Goal: Task Accomplishment & Management: Use online tool/utility

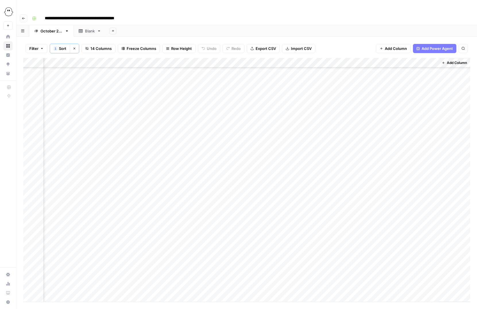
scroll to position [211, 363]
click at [247, 152] on div "Add Column" at bounding box center [246, 180] width 446 height 244
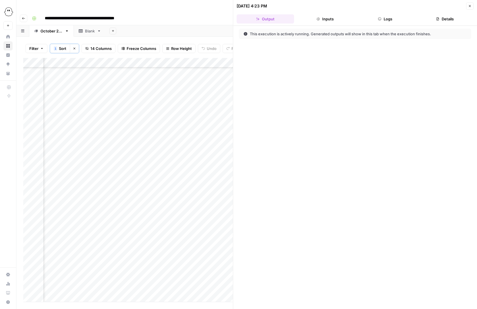
click at [471, 5] on icon "button" at bounding box center [469, 5] width 3 height 3
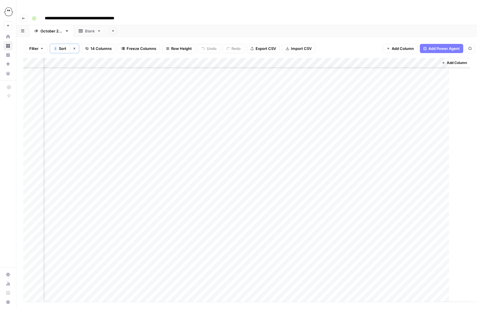
scroll to position [211, 356]
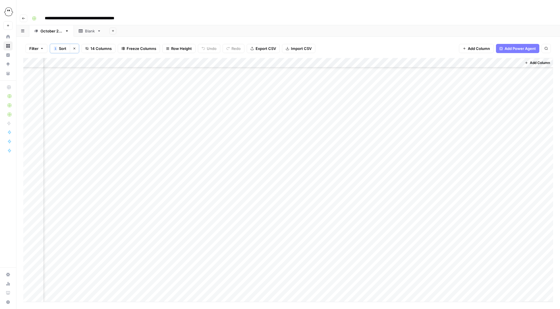
scroll to position [546, 280]
click at [464, 158] on div "Add Column" at bounding box center [287, 180] width 529 height 244
click at [457, 158] on div "Add Column" at bounding box center [287, 180] width 529 height 244
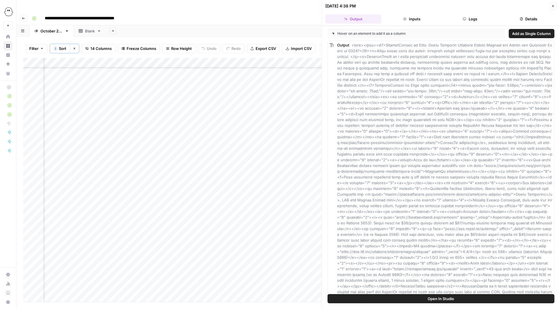
click at [476, 18] on button "Logs" at bounding box center [470, 18] width 56 height 9
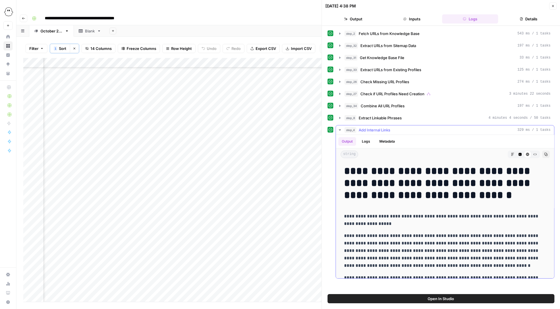
click at [368, 141] on button "Logs" at bounding box center [365, 141] width 15 height 9
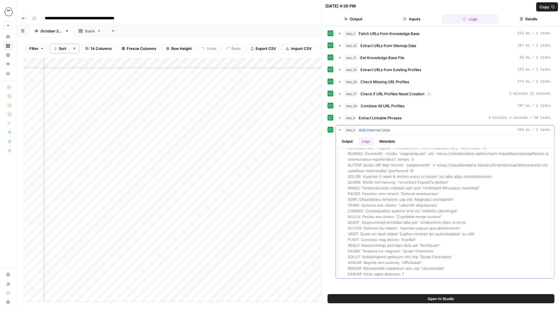
scroll to position [382, 0]
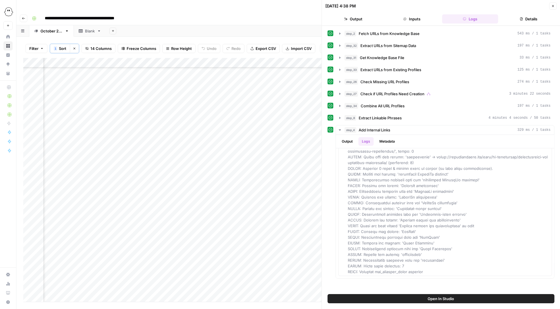
click at [476, 7] on button "Close" at bounding box center [552, 5] width 7 height 7
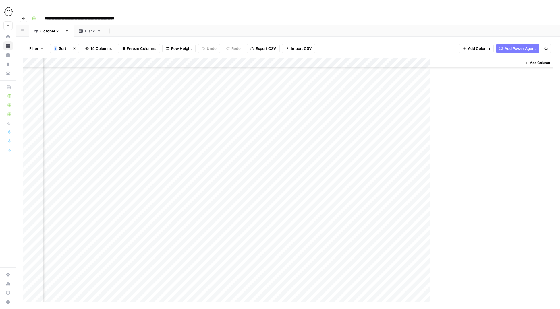
scroll to position [546, 273]
click at [272, 158] on div "Add Column" at bounding box center [287, 180] width 529 height 244
click at [275, 203] on button "Ready for WP" at bounding box center [277, 201] width 28 height 7
click at [472, 168] on div "Add Column" at bounding box center [287, 180] width 529 height 244
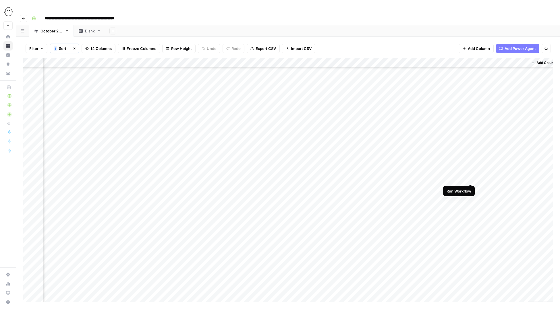
click at [472, 178] on div "Add Column" at bounding box center [287, 180] width 529 height 244
click at [471, 188] on div "Add Column" at bounding box center [287, 180] width 529 height 244
click at [470, 197] on div "Add Column" at bounding box center [287, 180] width 529 height 244
click at [437, 207] on div "Add Column" at bounding box center [287, 180] width 529 height 244
click at [440, 217] on div "Add Column" at bounding box center [287, 180] width 529 height 244
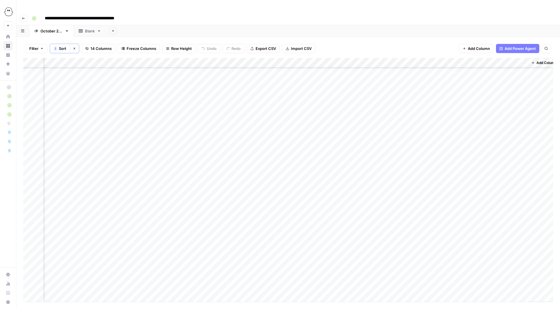
scroll to position [577, 273]
click at [276, 136] on div "Add Column" at bounding box center [287, 180] width 529 height 244
click at [279, 179] on button "Ready for WP" at bounding box center [277, 180] width 28 height 7
click at [269, 146] on div "Add Column" at bounding box center [287, 180] width 529 height 244
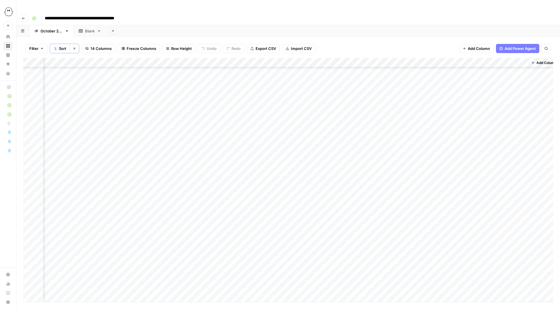
click at [269, 146] on div "Add Column" at bounding box center [287, 180] width 529 height 244
click at [277, 189] on button "Ready for WP" at bounding box center [277, 190] width 28 height 7
drag, startPoint x: 296, startPoint y: 151, endPoint x: 296, endPoint y: 186, distance: 35.0
click at [296, 186] on div "Add Column" at bounding box center [287, 180] width 529 height 244
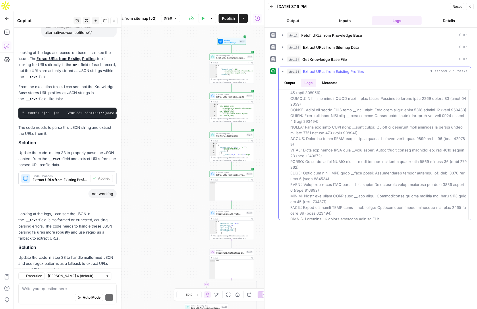
scroll to position [138, 0]
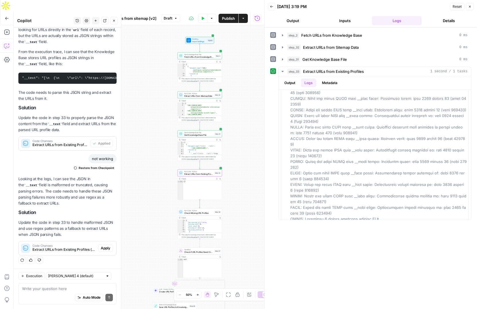
click at [108, 247] on span "Apply" at bounding box center [105, 248] width 9 height 5
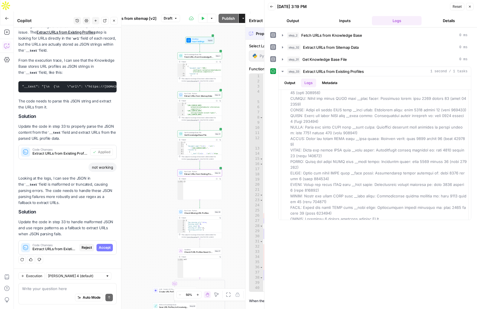
scroll to position [120, 0]
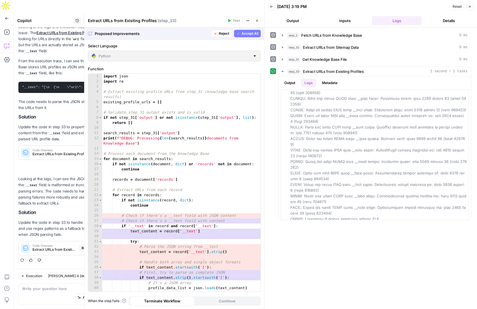
click at [244, 33] on span "Accept All" at bounding box center [249, 33] width 17 height 5
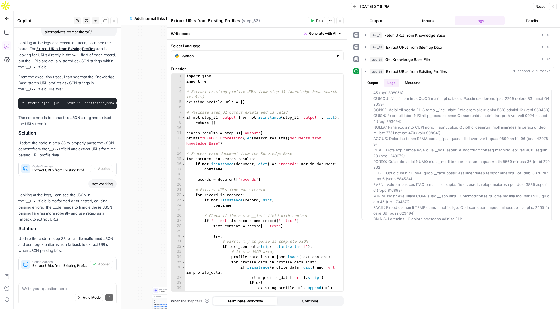
scroll to position [103, 0]
click at [313, 20] on icon "button" at bounding box center [311, 20] width 3 height 3
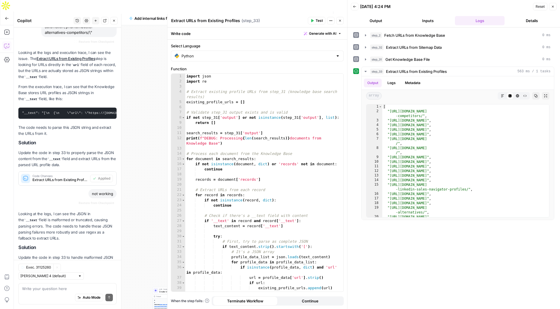
scroll to position [138, 0]
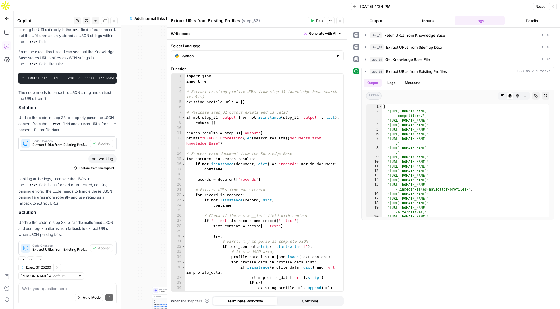
click at [339, 21] on icon "button" at bounding box center [340, 21] width 2 height 2
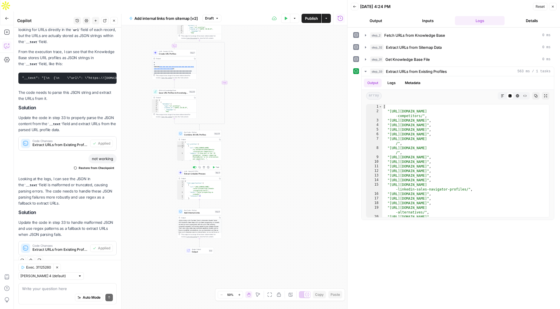
click at [191, 172] on span "Extract Linkable Phrases" at bounding box center [199, 173] width 30 height 3
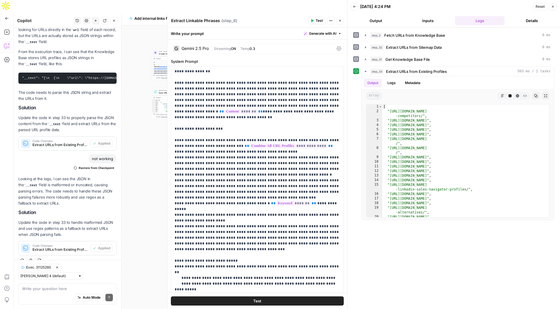
click at [314, 18] on button "Test" at bounding box center [317, 20] width 18 height 7
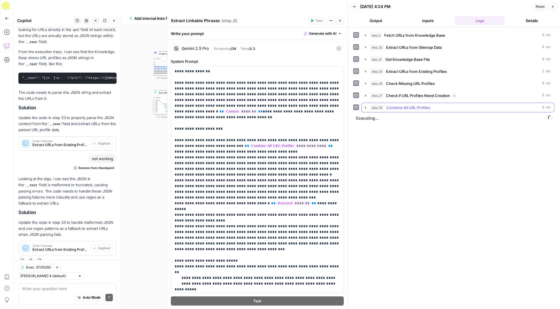
click at [364, 107] on icon "button" at bounding box center [365, 107] width 5 height 5
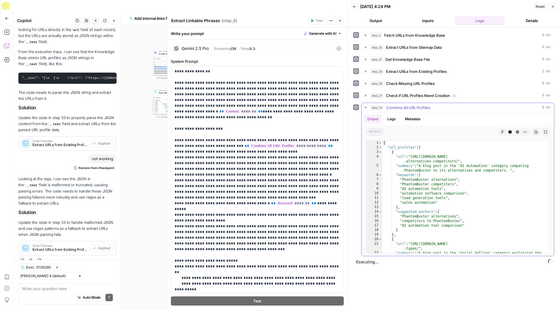
click at [364, 107] on icon "button" at bounding box center [365, 107] width 2 height 1
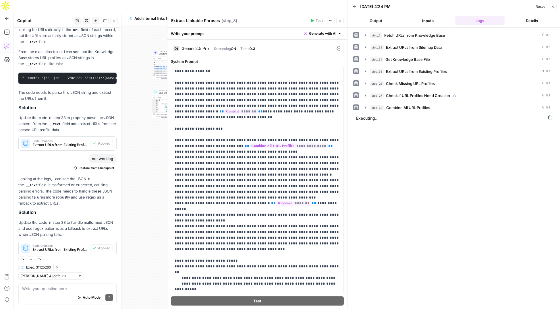
click at [342, 21] on button "Close" at bounding box center [339, 20] width 7 height 7
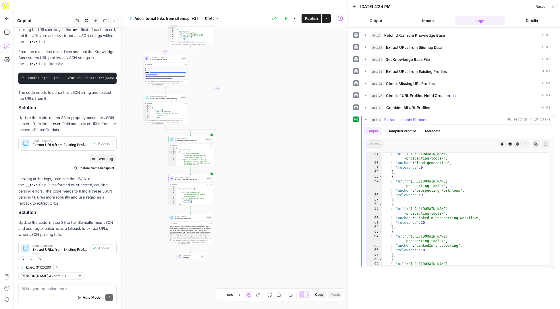
scroll to position [263, 0]
click at [206, 210] on button "Test" at bounding box center [207, 212] width 9 height 4
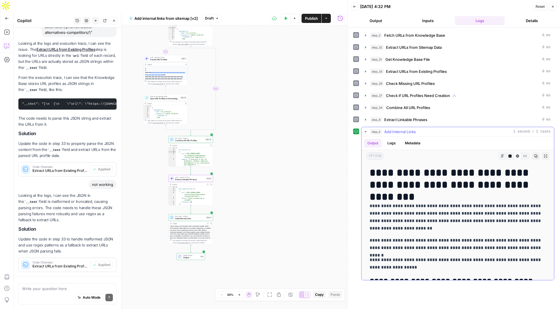
scroll to position [138, 0]
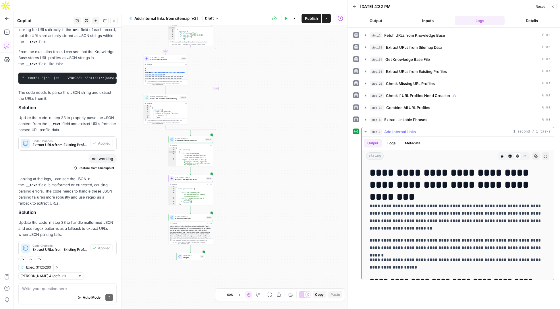
click at [392, 145] on button "Logs" at bounding box center [391, 143] width 15 height 9
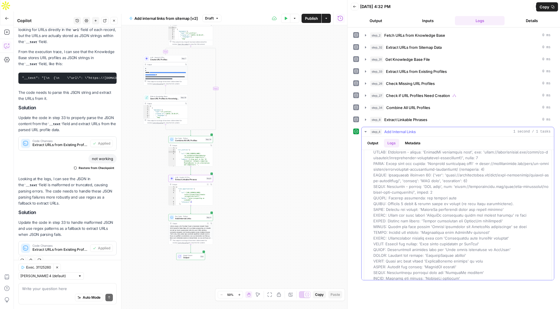
scroll to position [1192, 0]
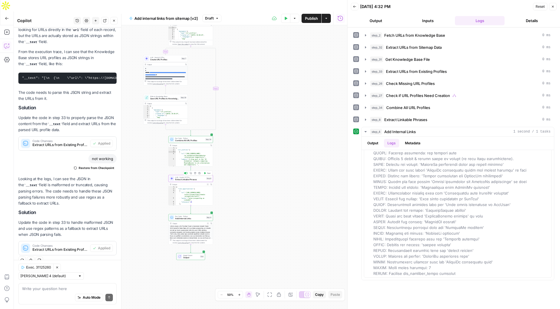
click at [187, 178] on span "Extract Linkable Phrases" at bounding box center [190, 179] width 30 height 3
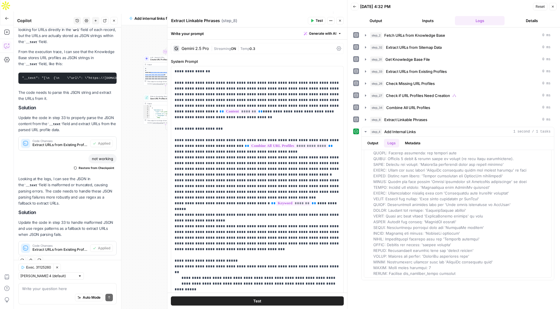
click at [196, 48] on div "Gemini 2.5 Pro" at bounding box center [194, 48] width 27 height 4
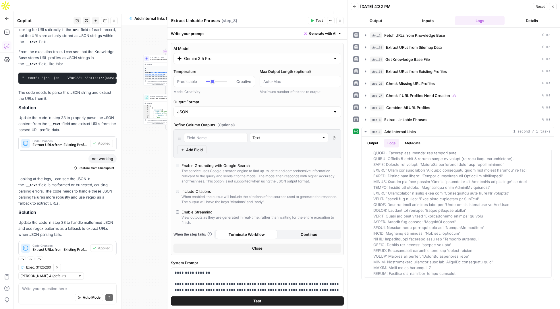
click at [193, 59] on input "Gemini 2.5 Pro" at bounding box center [257, 59] width 146 height 6
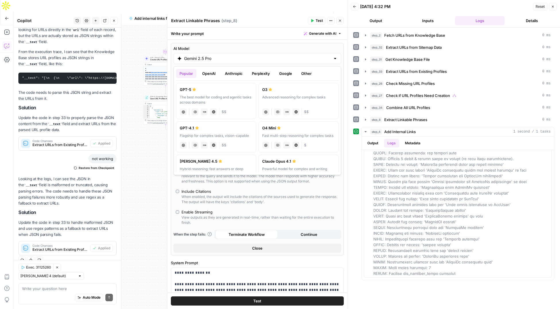
click at [195, 94] on label "GPT-5 The best model for coding and agentic tasks across domains chat Vision Ca…" at bounding box center [216, 101] width 80 height 36
type input "GPT-5"
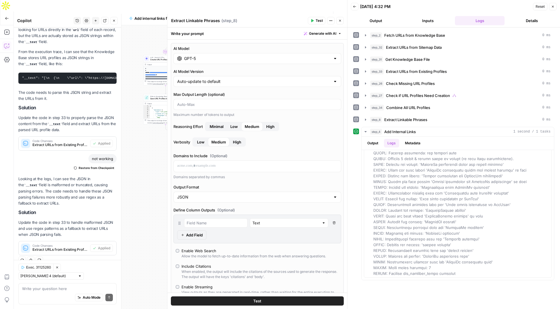
click at [261, 297] on button "Test" at bounding box center [257, 300] width 173 height 9
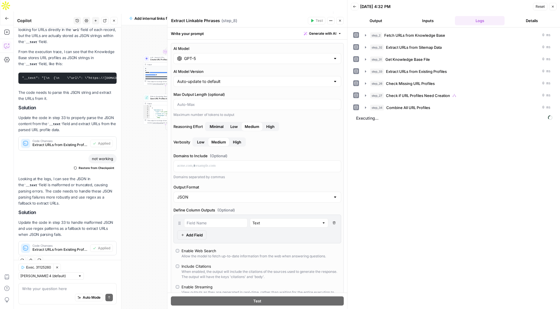
click at [338, 21] on icon "button" at bounding box center [339, 20] width 3 height 3
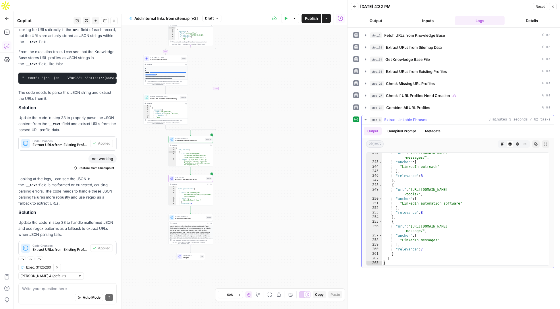
scroll to position [1260, 0]
click at [206, 210] on button "Test" at bounding box center [207, 212] width 9 height 4
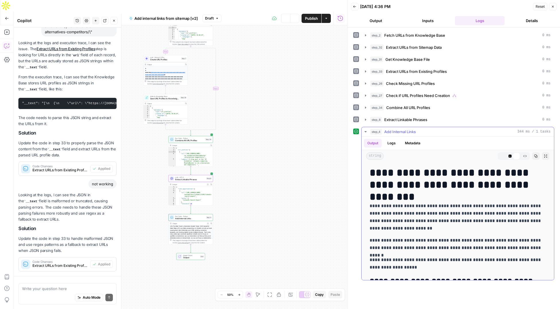
scroll to position [103, 0]
click at [390, 143] on button "Logs" at bounding box center [391, 143] width 15 height 9
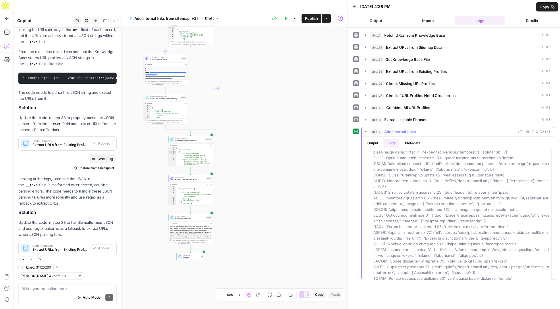
scroll to position [583, 0]
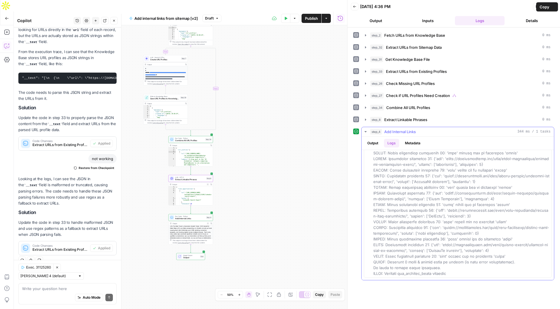
drag, startPoint x: 504, startPoint y: 255, endPoint x: 372, endPoint y: 256, distance: 131.7
copy span "ERROR: Error processing candidate 37: 'list' object has no attribute 'strip'"
click at [53, 288] on textarea at bounding box center [67, 289] width 91 height 6
paste textarea "ERROR: Error processing candidate 37: 'list' object has no attribute 'strip'"
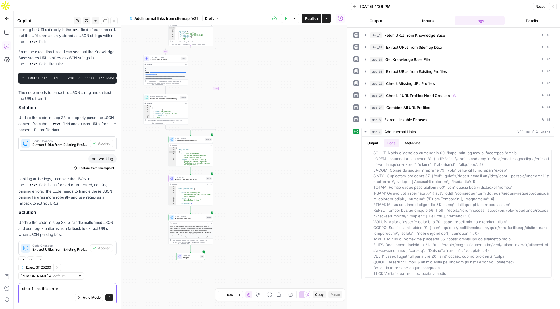
type textarea "step 4 has this error : ERROR: Error processing candidate 37: 'list' object has…"
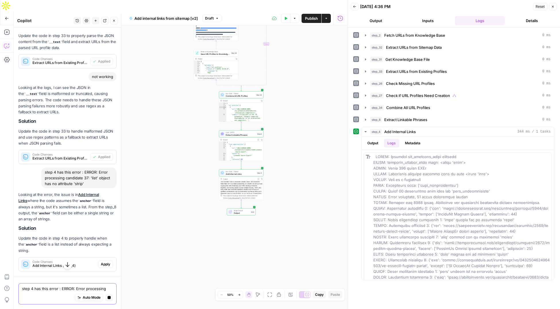
scroll to position [210, 0]
click at [106, 264] on span "Apply" at bounding box center [105, 265] width 9 height 5
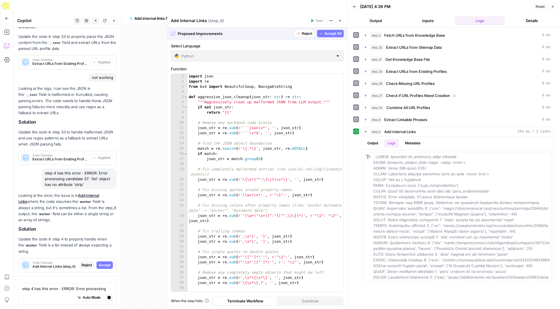
click at [105, 264] on span "Accept" at bounding box center [105, 265] width 12 height 5
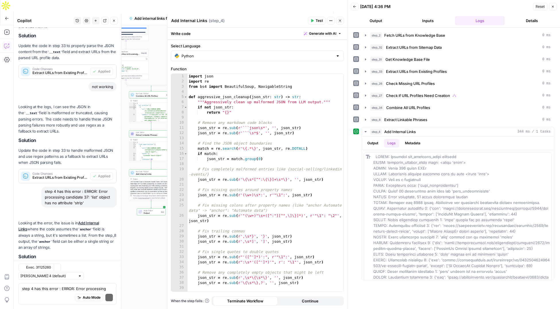
scroll to position [254, 0]
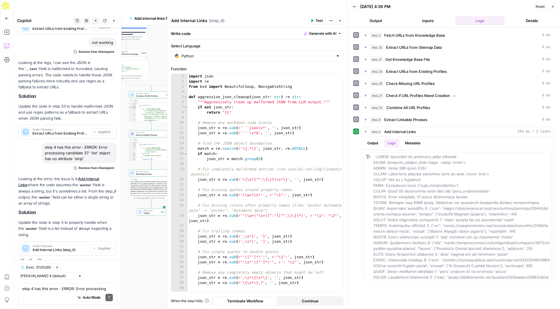
click at [316, 20] on span "Test" at bounding box center [318, 20] width 7 height 5
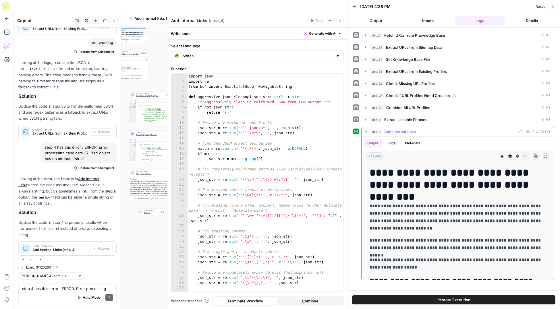
click at [391, 142] on div "**********" at bounding box center [453, 159] width 212 height 263
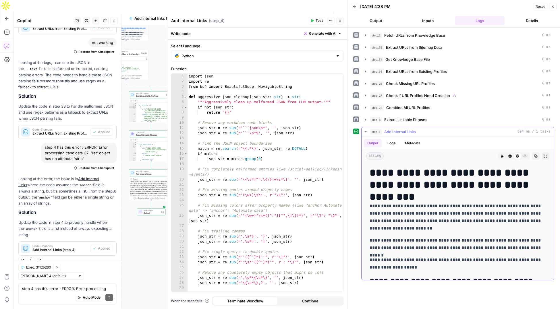
click at [389, 141] on button "Logs" at bounding box center [391, 143] width 15 height 9
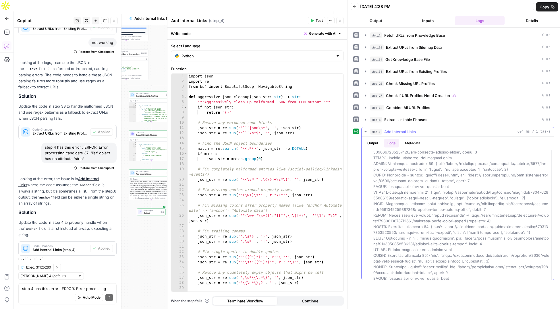
scroll to position [496, 0]
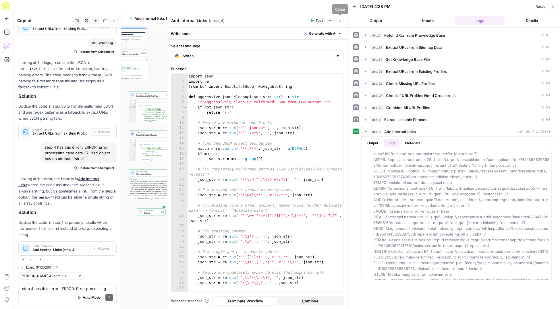
click at [341, 21] on icon "button" at bounding box center [339, 20] width 3 height 3
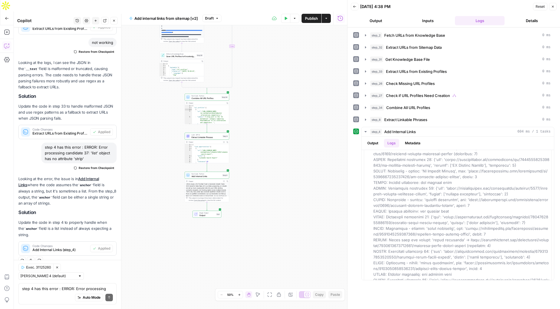
drag, startPoint x: 223, startPoint y: 171, endPoint x: 280, endPoint y: 174, distance: 57.2
click at [280, 174] on div "true false Workflow Input Settings Inputs Get Knowledge Base File Fetch URLs fr…" at bounding box center [180, 172] width 333 height 295
click at [310, 15] on span "Publish" at bounding box center [311, 18] width 13 height 6
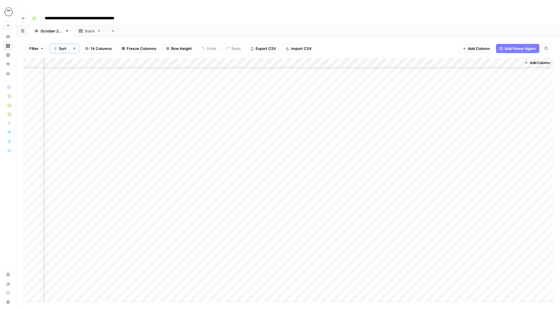
scroll to position [572, 280]
click at [455, 75] on div "Add Column" at bounding box center [287, 180] width 529 height 244
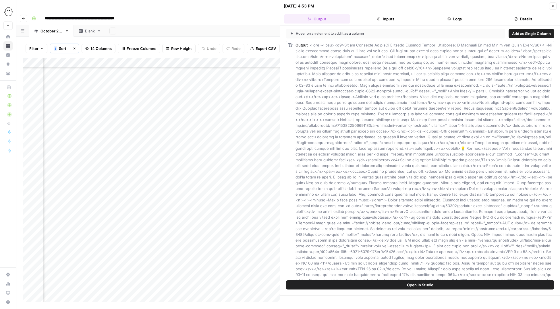
click at [456, 20] on button "Logs" at bounding box center [454, 18] width 67 height 9
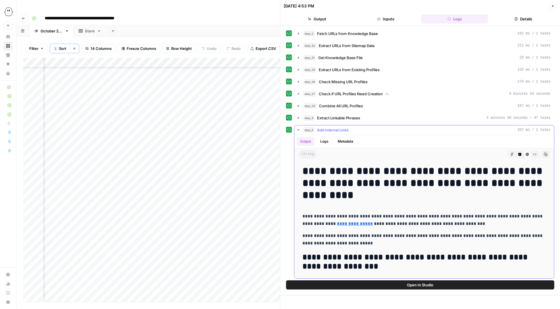
click at [325, 142] on button "Logs" at bounding box center [323, 141] width 15 height 9
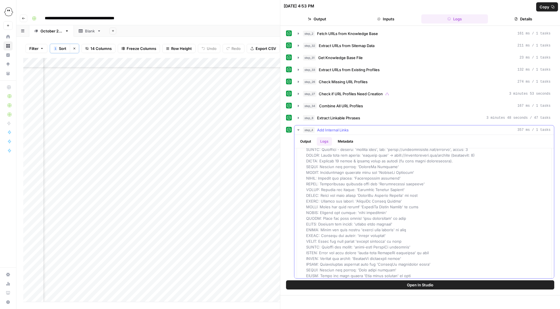
scroll to position [1272, 0]
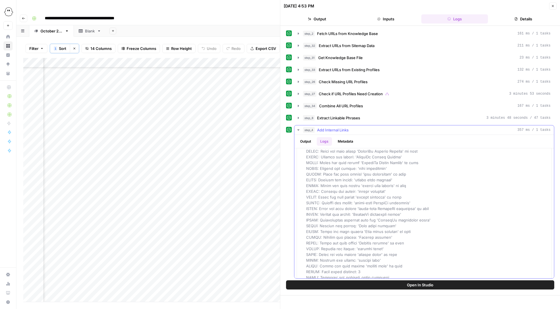
click at [307, 142] on button "Output" at bounding box center [305, 141] width 18 height 9
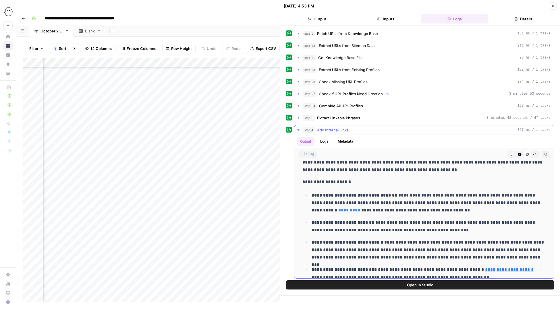
scroll to position [110, 0]
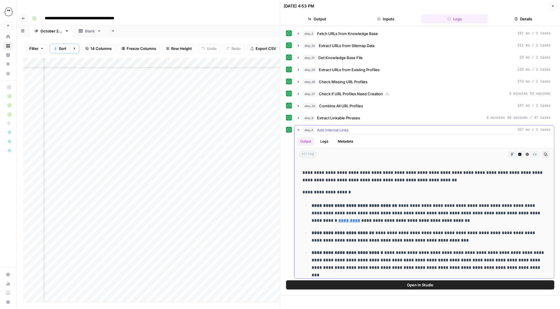
click at [300, 130] on icon "button" at bounding box center [298, 130] width 5 height 5
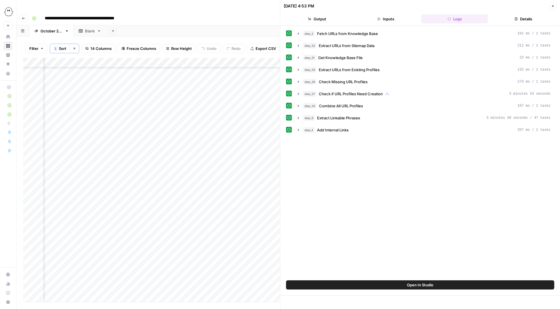
click at [553, 5] on icon "button" at bounding box center [552, 5] width 3 height 3
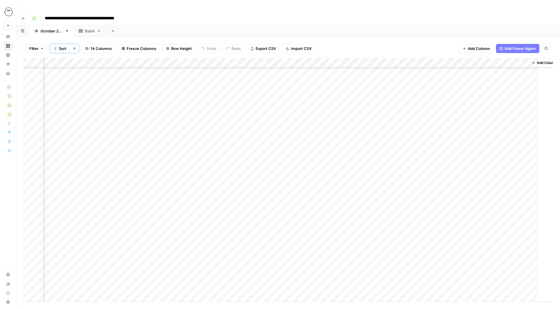
scroll to position [572, 273]
